Goal: Manage account settings

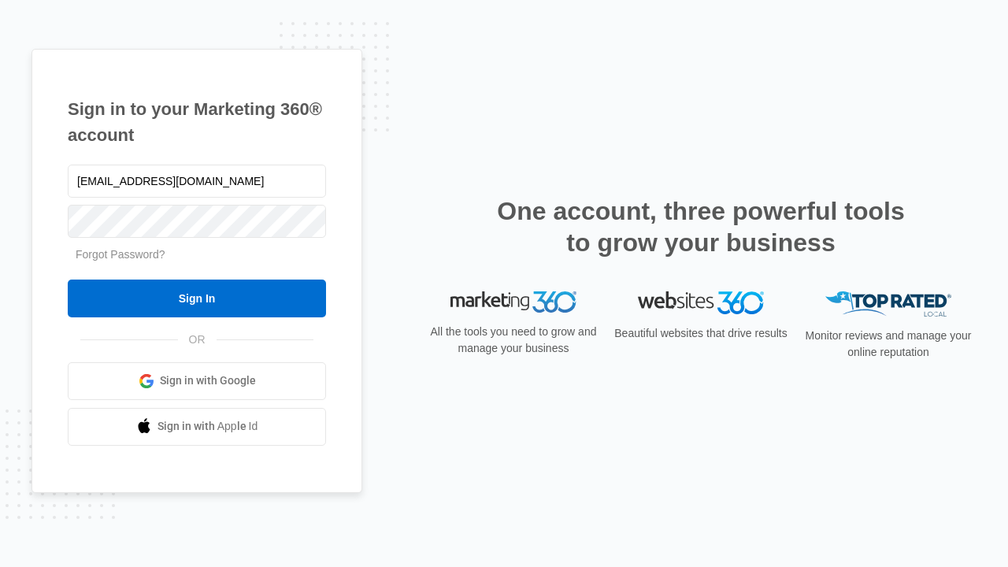
type input "[EMAIL_ADDRESS][DOMAIN_NAME]"
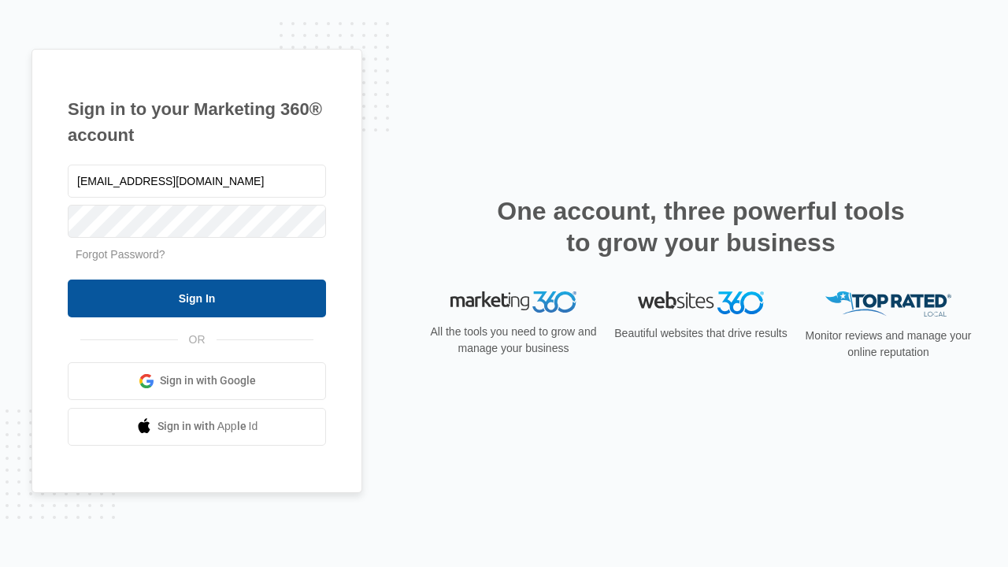
click at [197, 298] on input "Sign In" at bounding box center [197, 299] width 258 height 38
